Goal: Transaction & Acquisition: Book appointment/travel/reservation

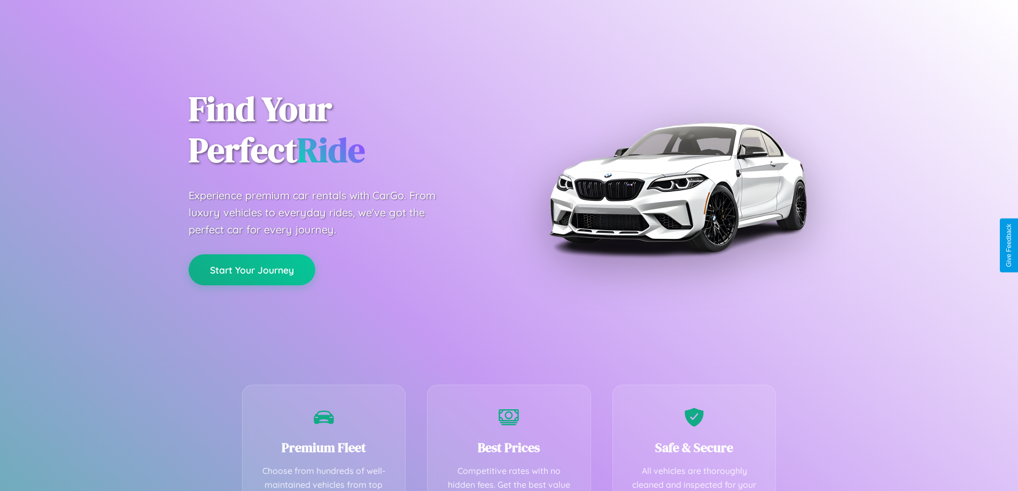
scroll to position [311, 0]
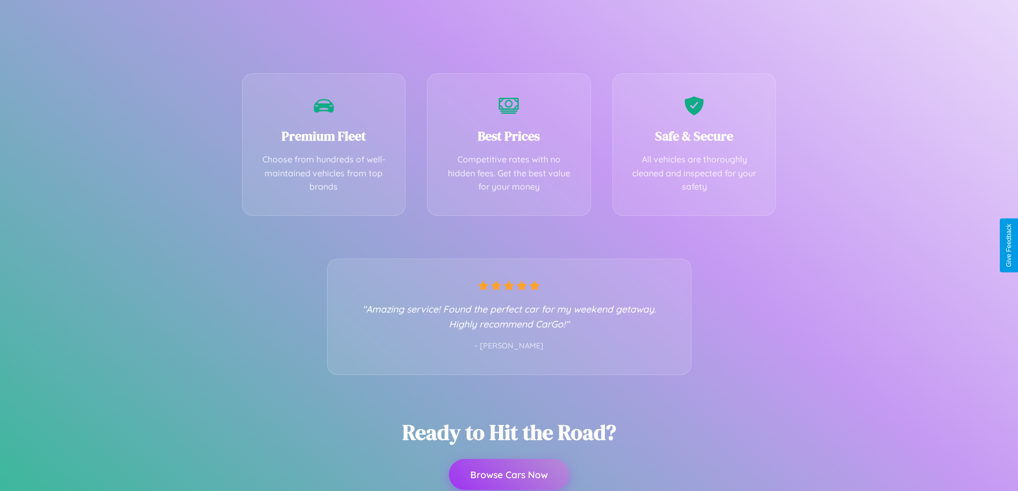
click at [509, 475] on button "Browse Cars Now" at bounding box center [509, 474] width 120 height 31
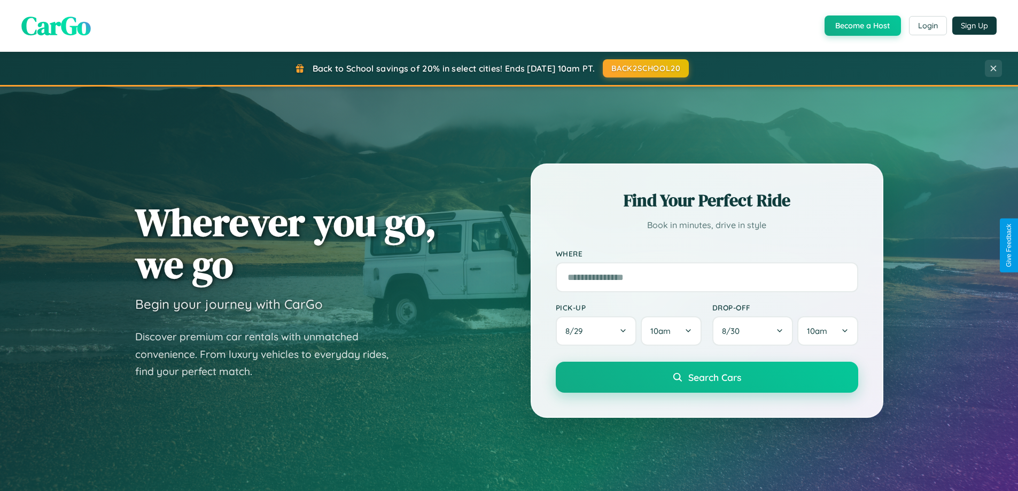
scroll to position [1252, 0]
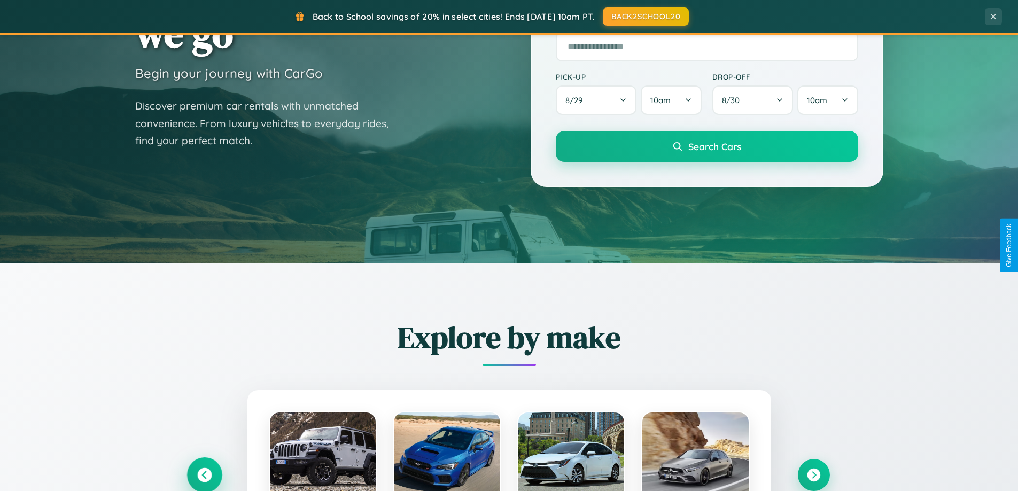
click at [204, 474] on icon at bounding box center [204, 475] width 14 height 14
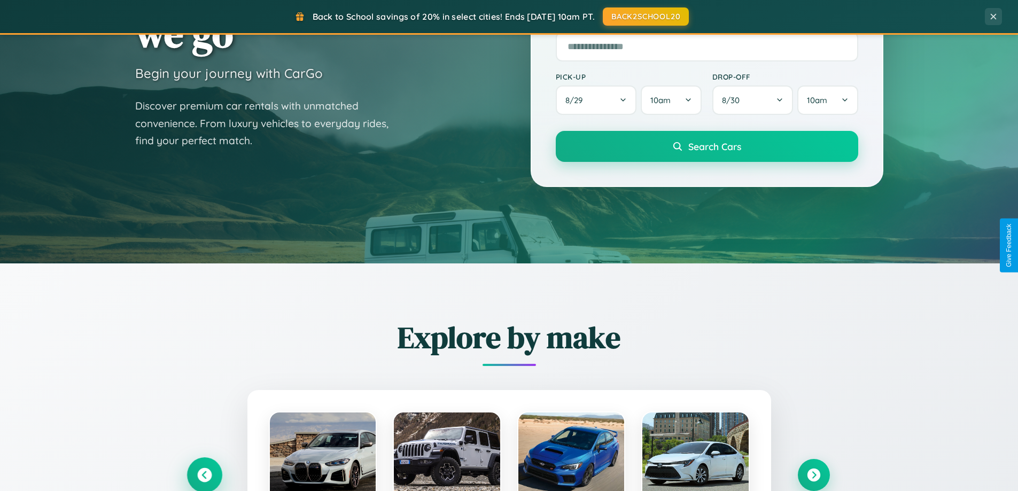
click at [204, 474] on icon at bounding box center [205, 475] width 18 height 18
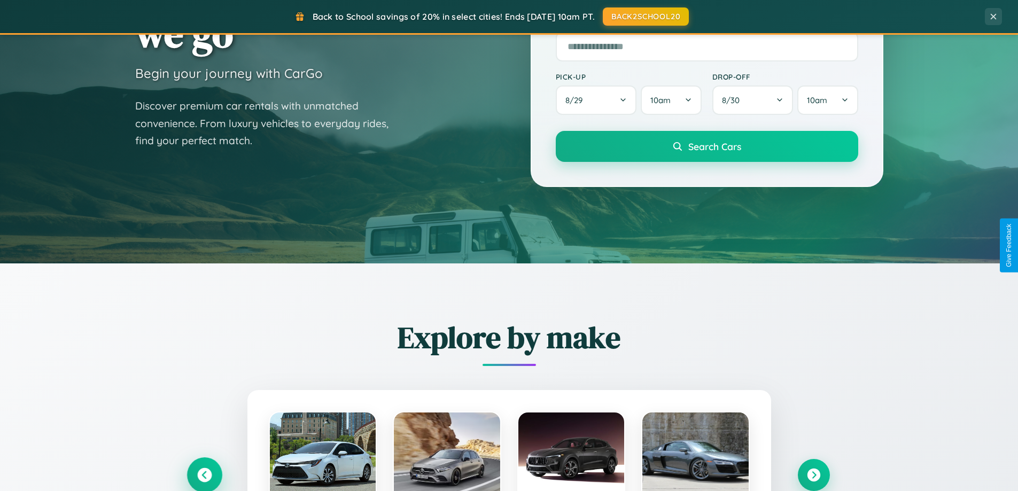
click at [204, 474] on icon at bounding box center [205, 475] width 18 height 18
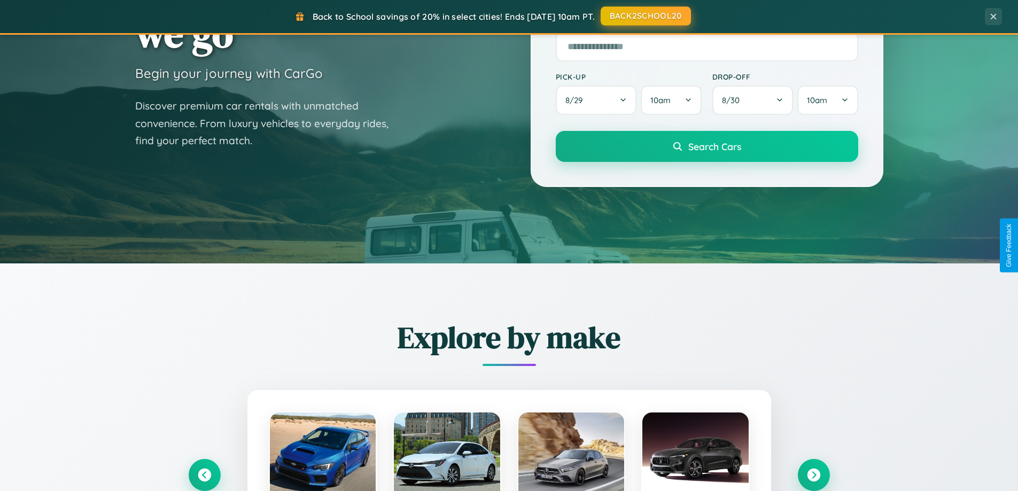
click at [645, 16] on button "BACK2SCHOOL20" at bounding box center [646, 15] width 90 height 19
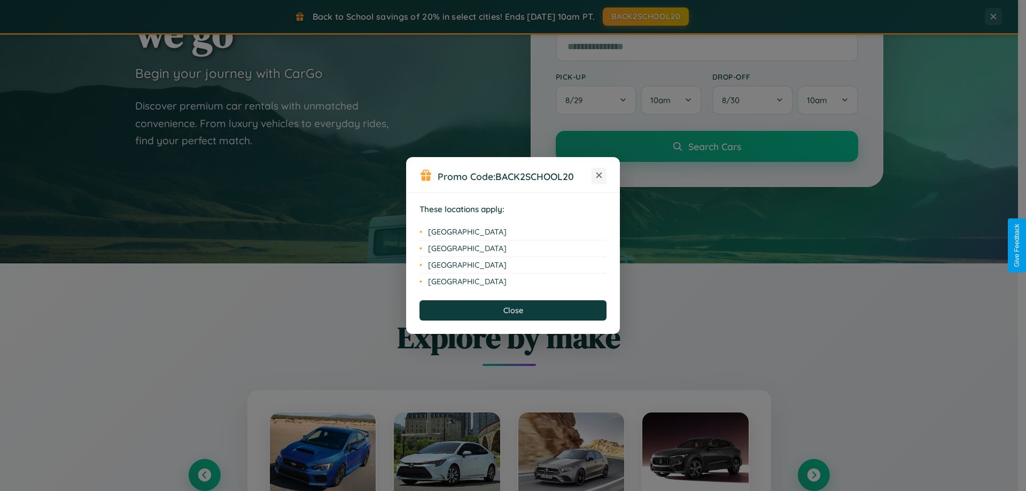
click at [599, 176] on icon at bounding box center [599, 176] width 6 height 6
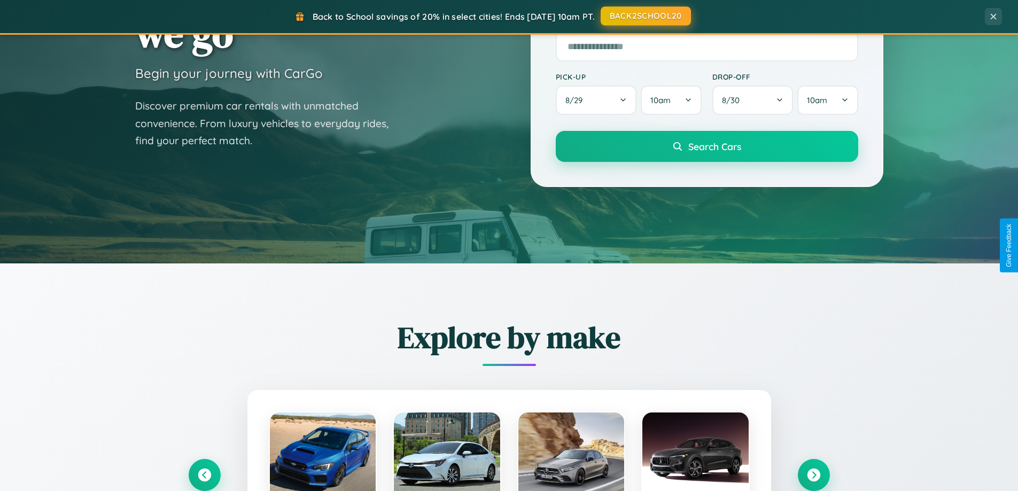
click at [645, 16] on button "BACK2SCHOOL20" at bounding box center [646, 15] width 90 height 19
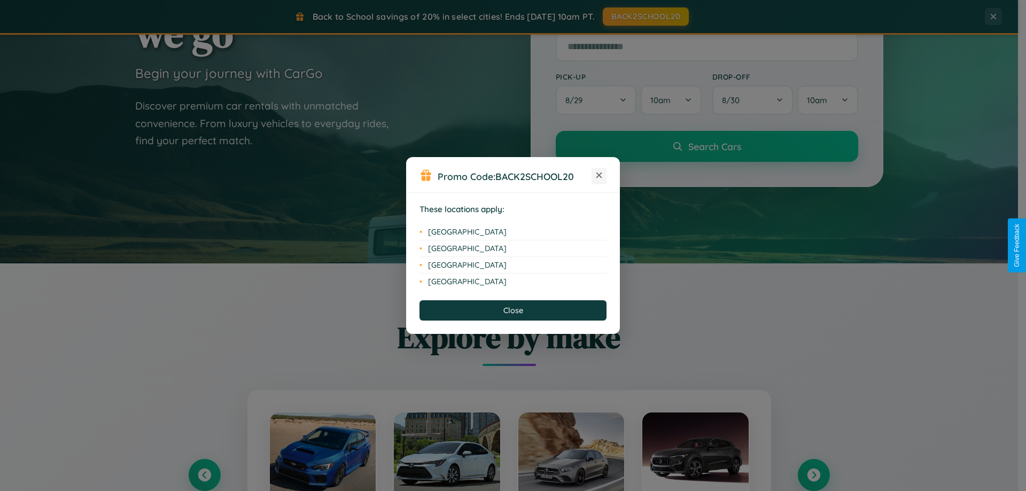
click at [599, 176] on icon at bounding box center [599, 176] width 6 height 6
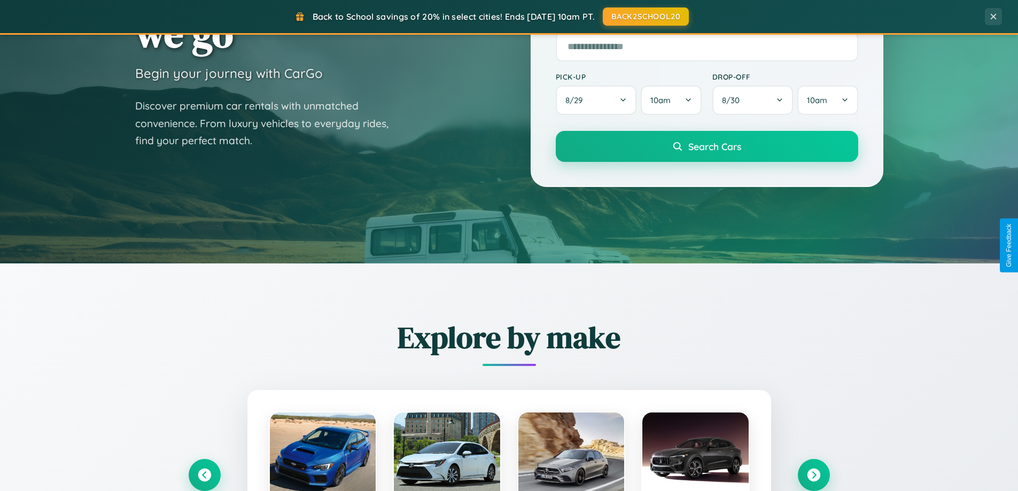
scroll to position [0, 0]
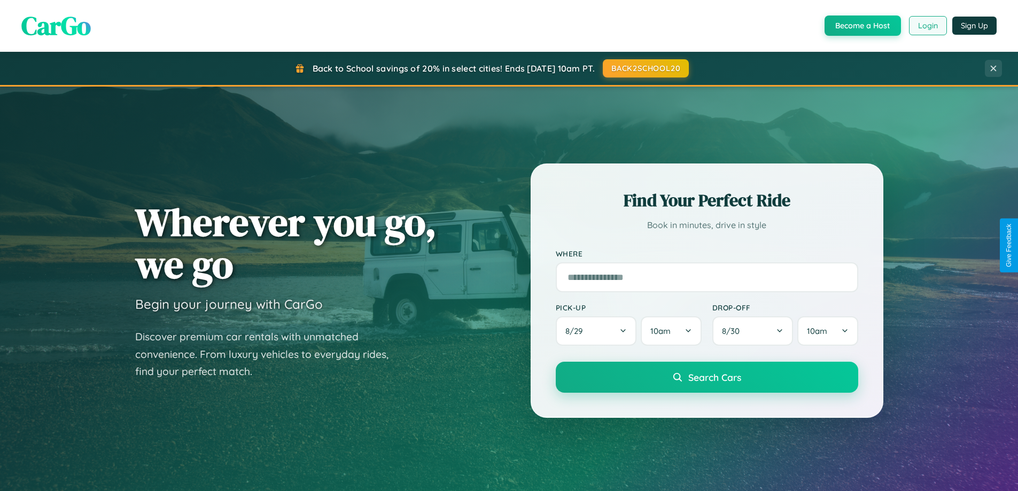
click at [927, 26] on button "Login" at bounding box center [928, 25] width 38 height 19
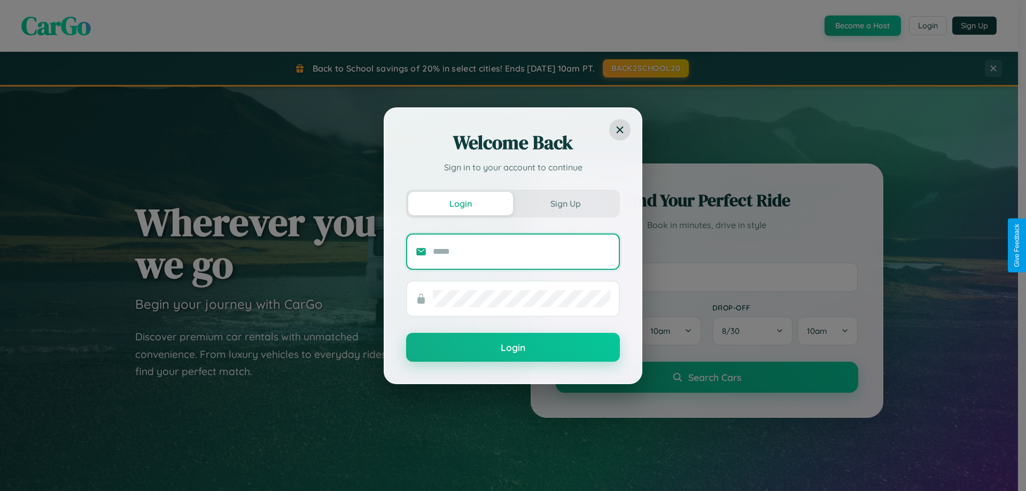
click at [521, 251] on input "text" at bounding box center [521, 251] width 177 height 17
type input "**********"
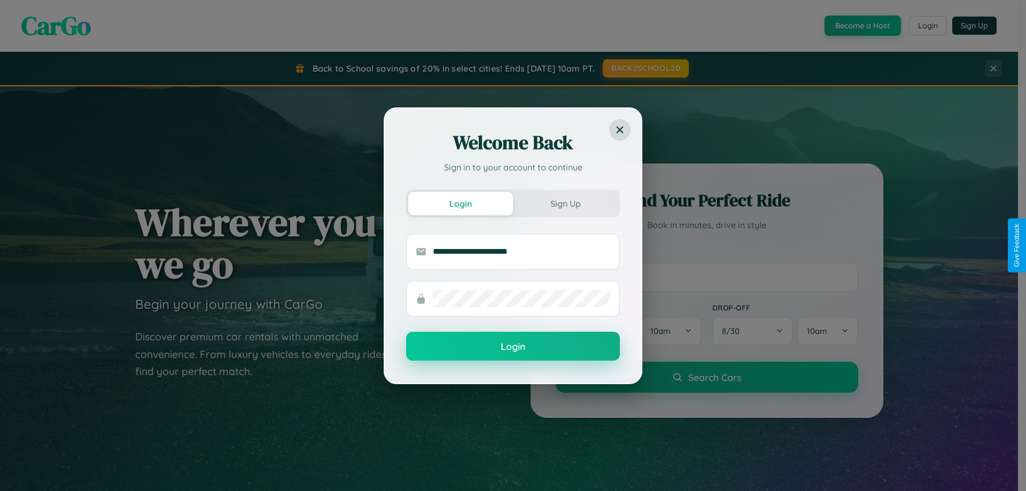
click at [513, 347] on button "Login" at bounding box center [513, 346] width 214 height 29
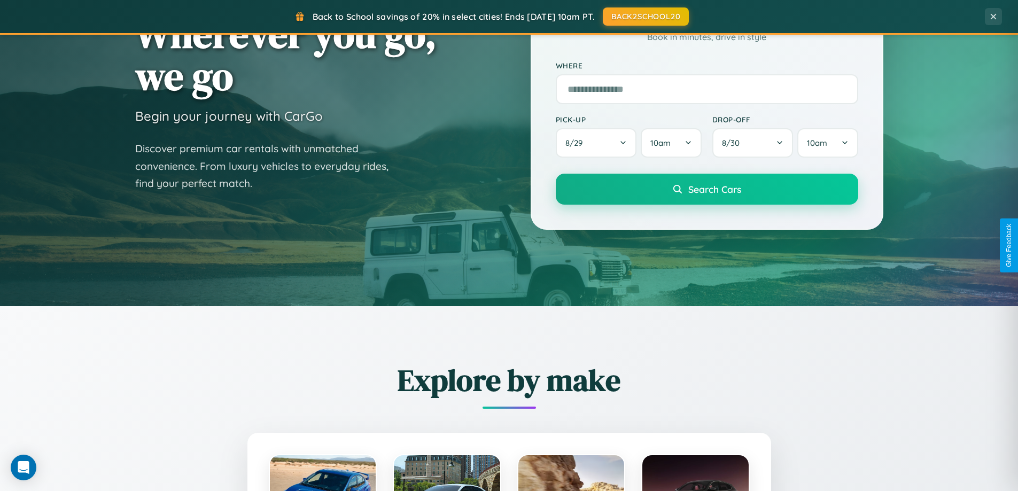
scroll to position [735, 0]
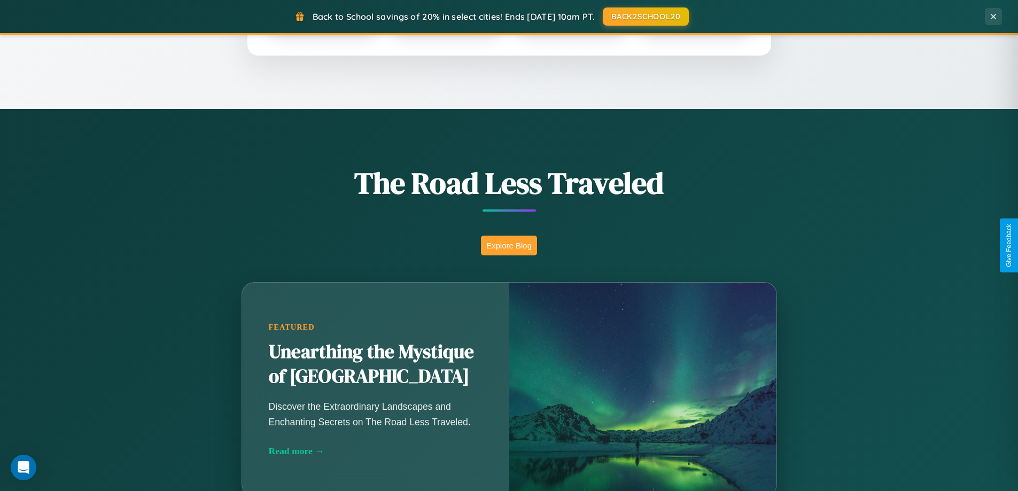
click at [509, 245] on button "Explore Blog" at bounding box center [509, 246] width 56 height 20
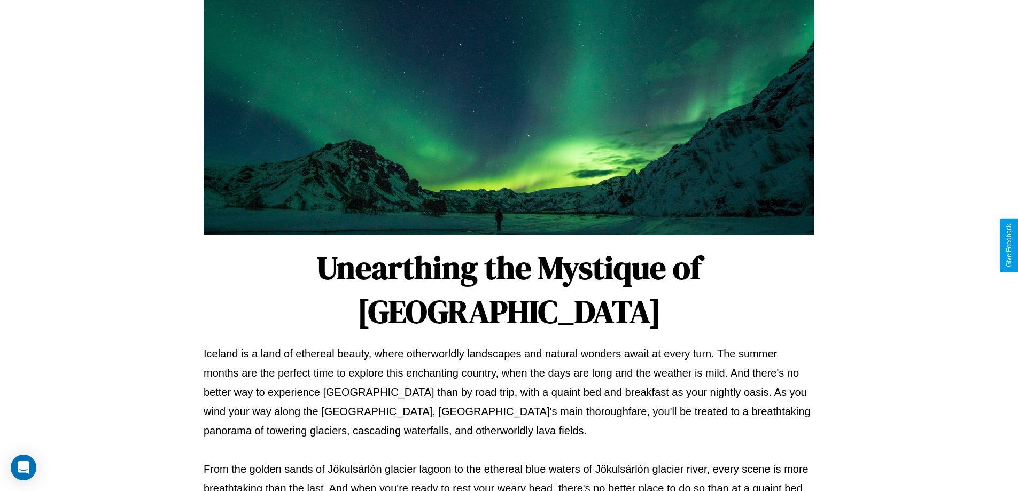
scroll to position [346, 0]
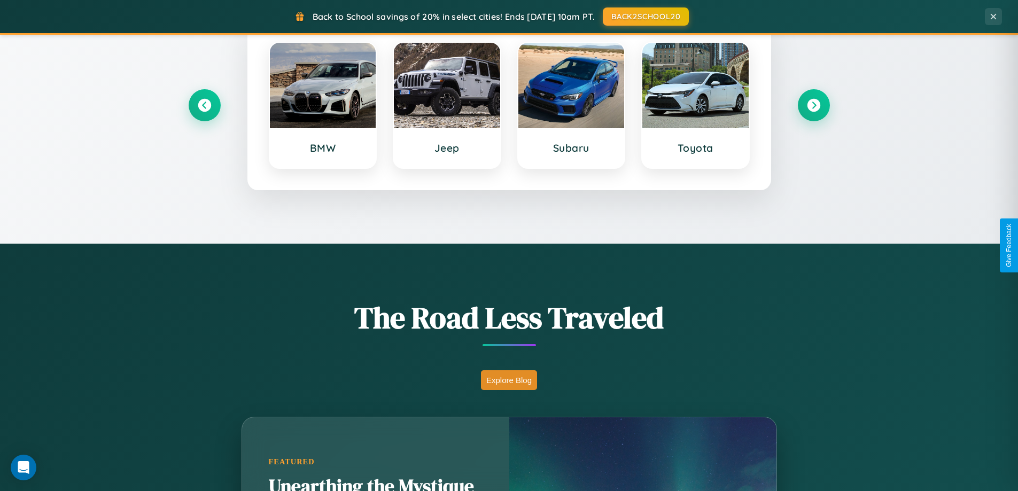
scroll to position [32, 0]
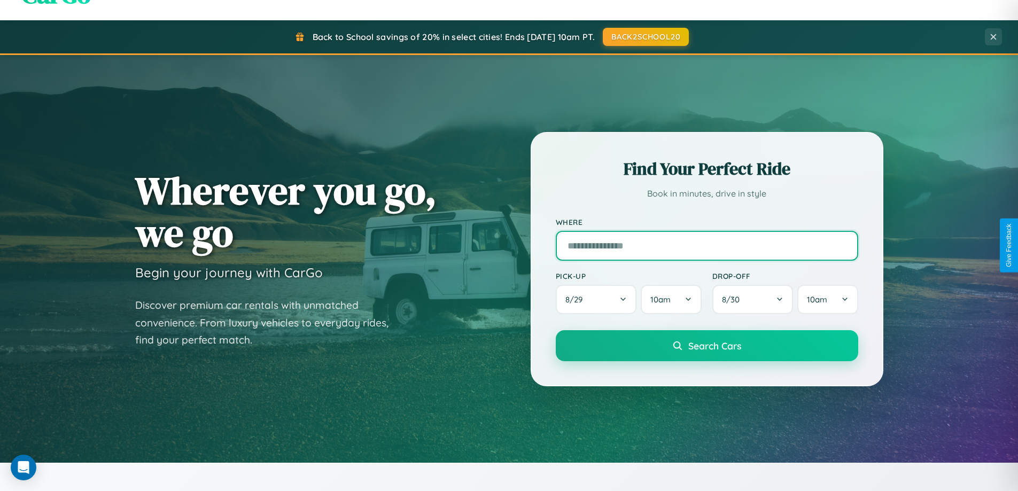
click at [706, 245] on input "text" at bounding box center [707, 246] width 302 height 30
type input "*****"
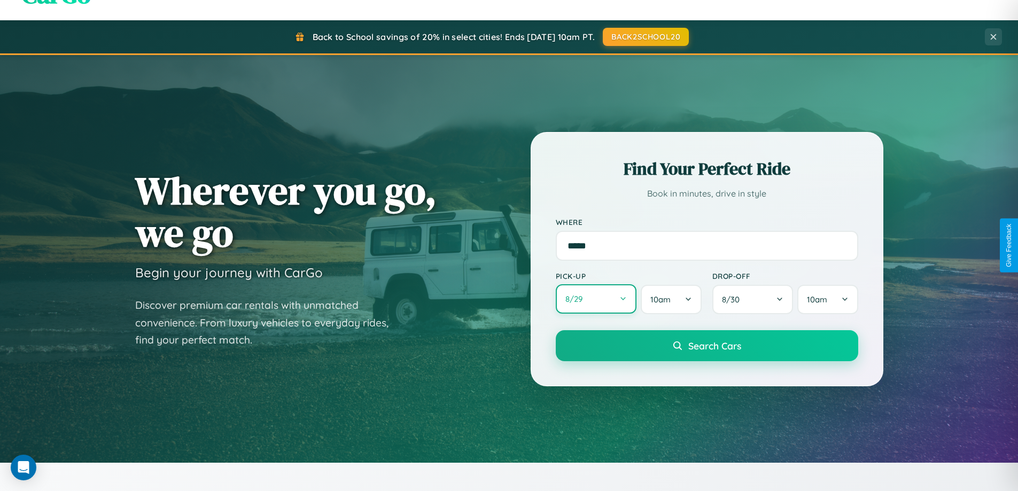
click at [596, 299] on button "8 / 29" at bounding box center [596, 298] width 81 height 29
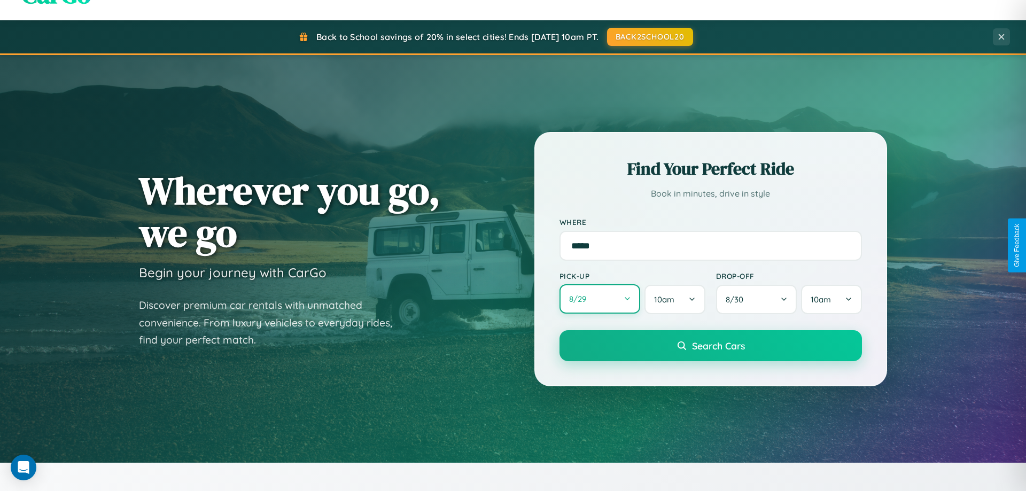
select select "*"
select select "****"
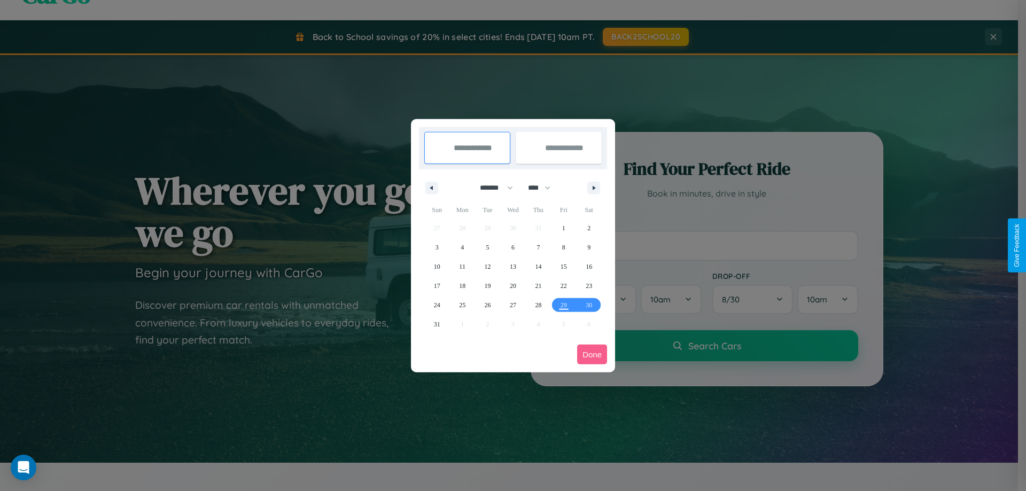
drag, startPoint x: 492, startPoint y: 188, endPoint x: 513, endPoint y: 214, distance: 34.2
click at [492, 188] on select "******* ******** ***** ***** *** **** **** ****** ********* ******* ******** **…" at bounding box center [494, 188] width 45 height 18
select select "*"
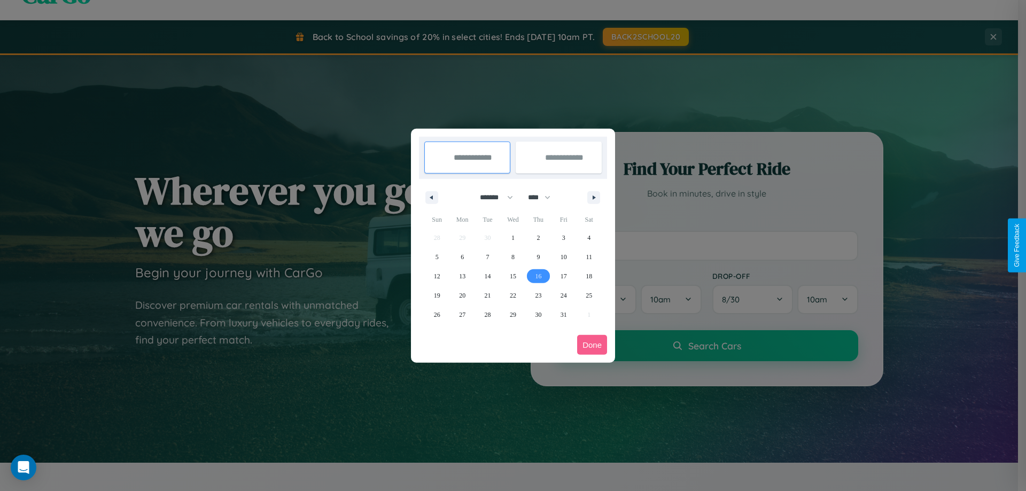
click at [538, 276] on span "16" at bounding box center [538, 276] width 6 height 19
type input "**********"
click at [462, 295] on span "20" at bounding box center [462, 295] width 6 height 19
type input "**********"
click at [592, 345] on button "Done" at bounding box center [592, 345] width 30 height 20
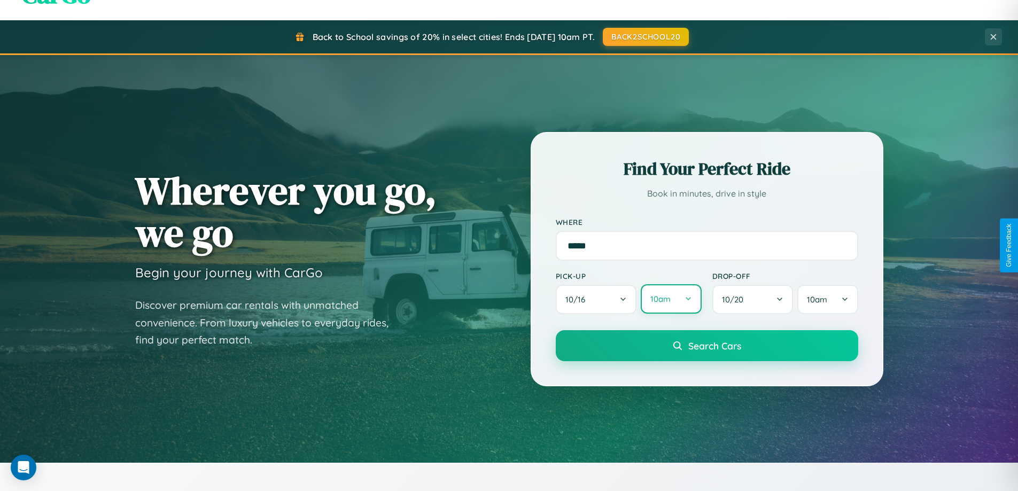
click at [670, 299] on button "10am" at bounding box center [671, 298] width 60 height 29
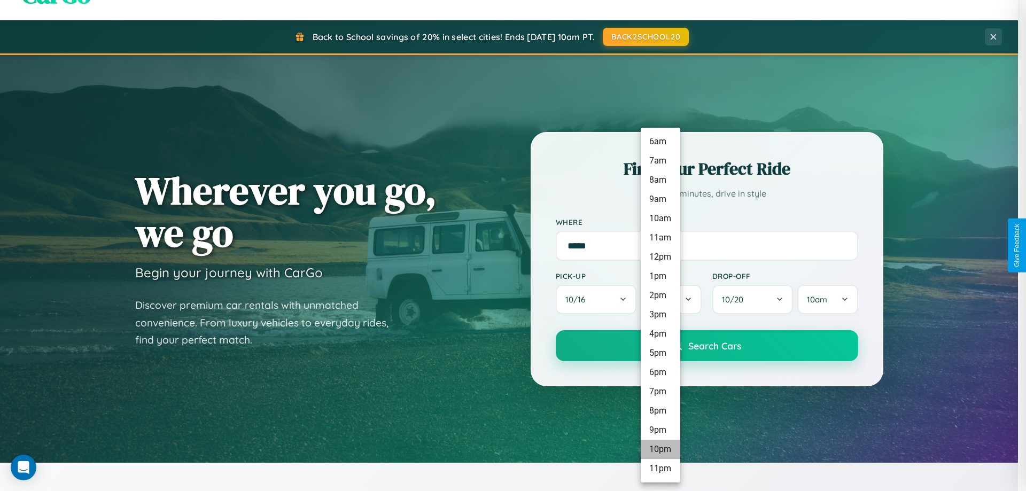
click at [660, 449] on li "10pm" at bounding box center [661, 449] width 40 height 19
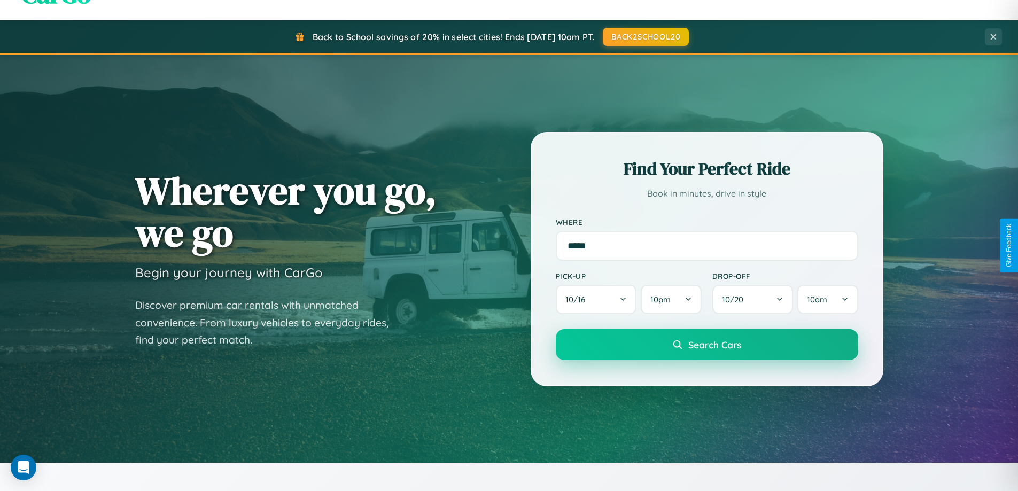
click at [706, 346] on span "Search Cars" at bounding box center [714, 345] width 53 height 12
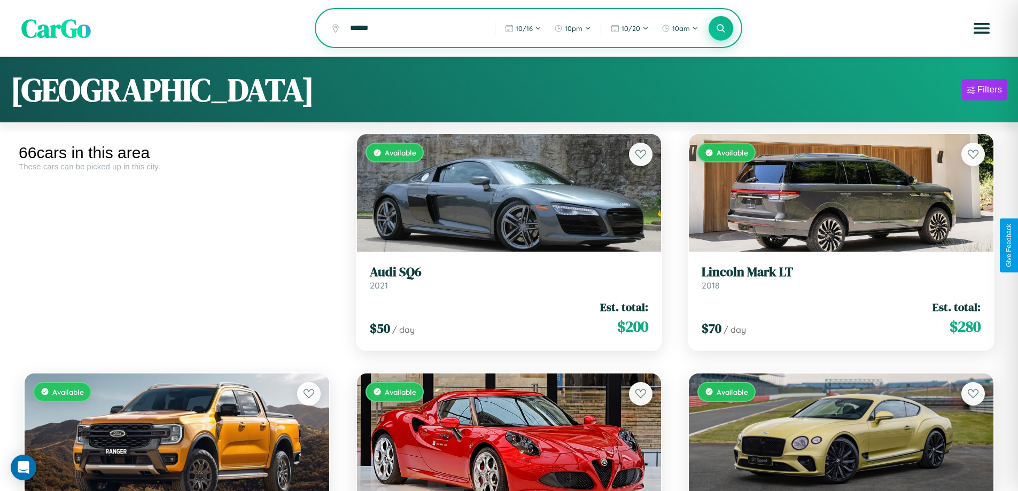
click at [721, 29] on icon at bounding box center [721, 28] width 10 height 10
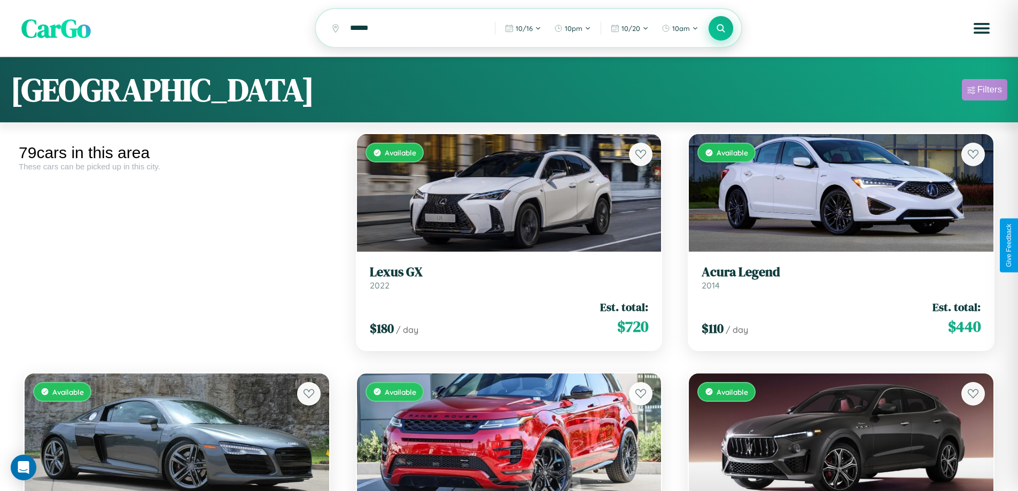
click at [984, 91] on div "Filters" at bounding box center [989, 89] width 25 height 11
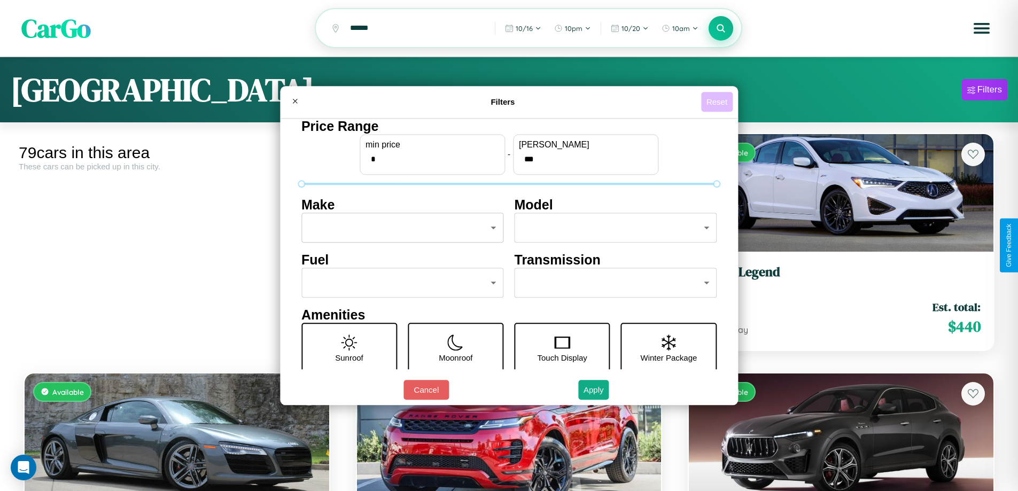
click at [718, 102] on button "Reset" at bounding box center [717, 102] width 32 height 20
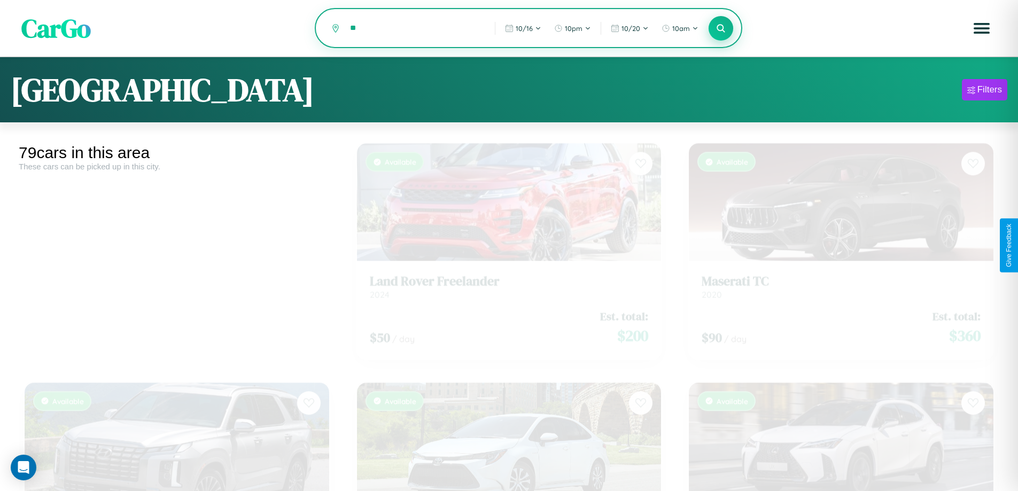
type input "*"
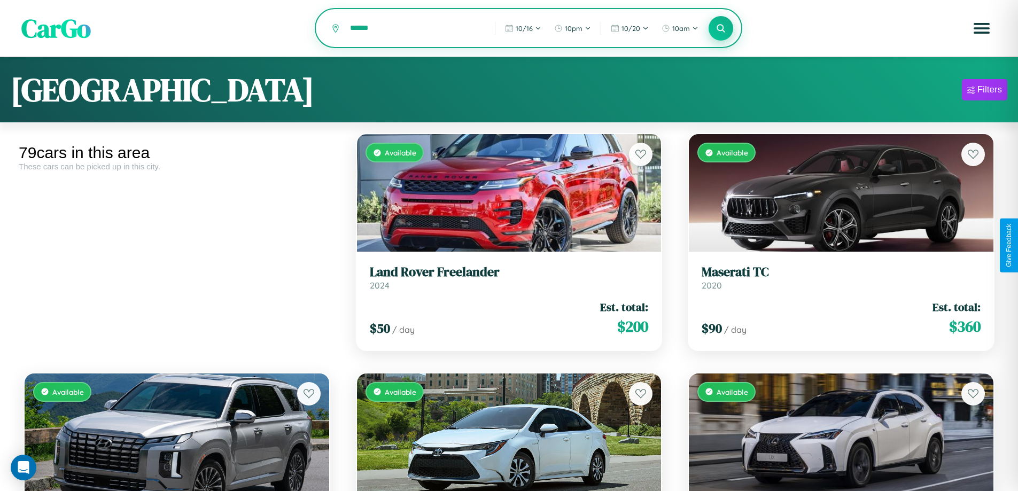
type input "******"
click at [721, 29] on icon at bounding box center [721, 28] width 10 height 10
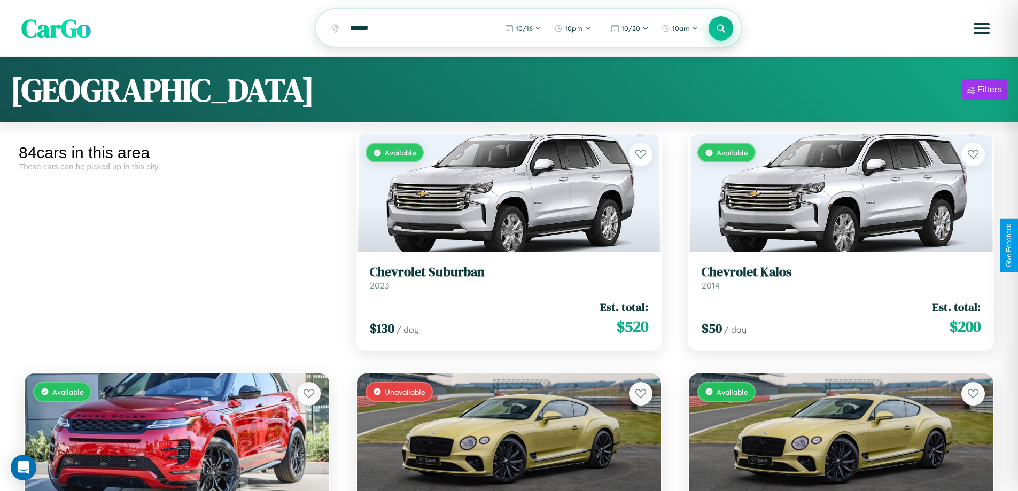
scroll to position [150, 0]
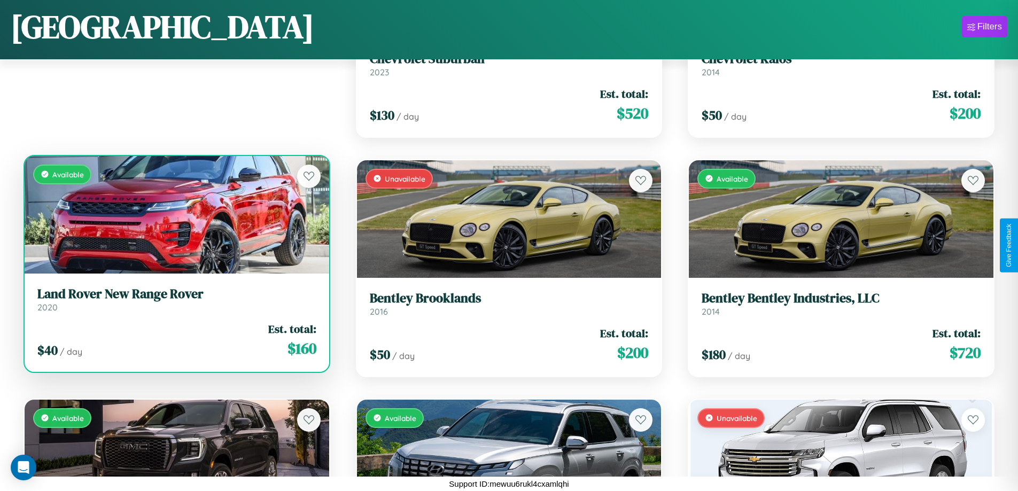
click at [175, 300] on h3 "Land Rover New Range Rover" at bounding box center [176, 293] width 279 height 15
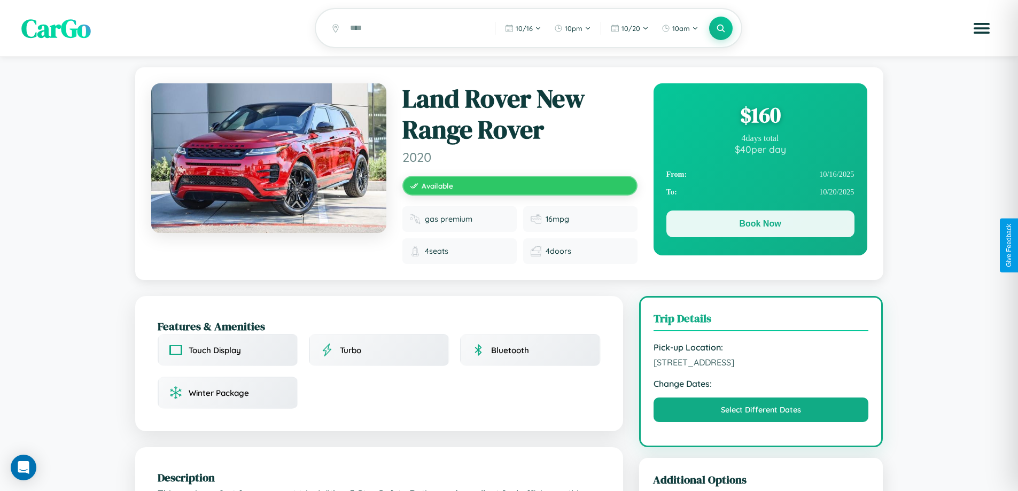
click at [760, 225] on button "Book Now" at bounding box center [760, 223] width 188 height 27
